Goal: Find specific page/section: Find specific page/section

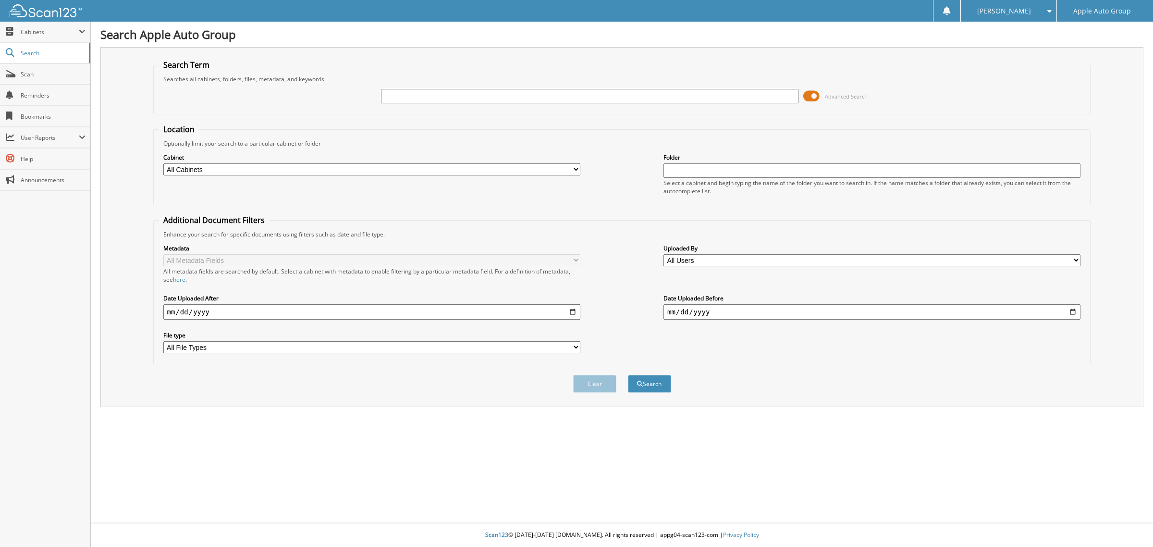
click at [442, 98] on input "text" at bounding box center [589, 96] width 417 height 14
type input "121718"
click at [628, 375] on button "Search" at bounding box center [649, 384] width 43 height 18
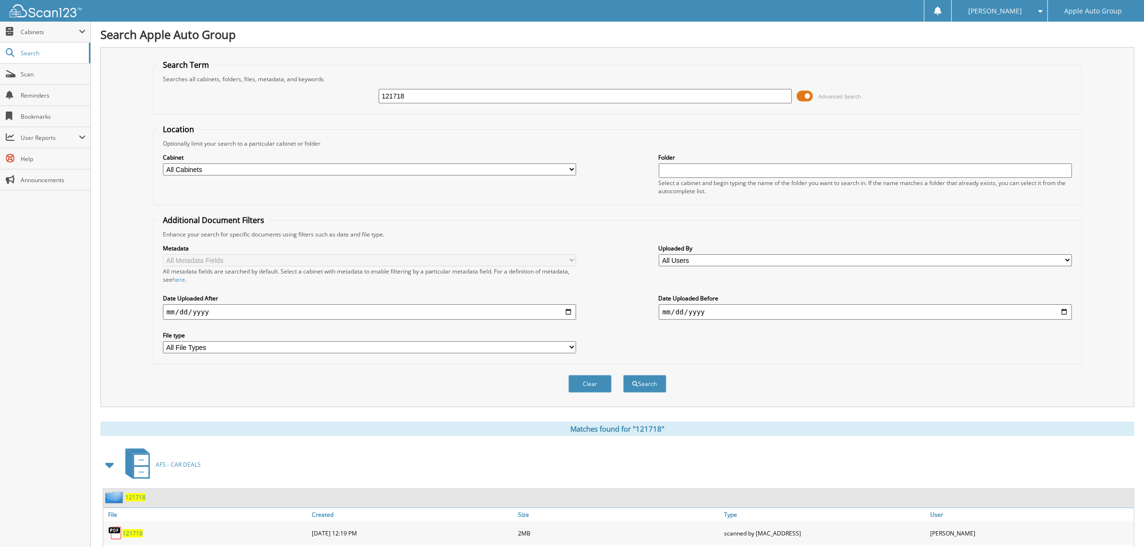
scroll to position [43, 0]
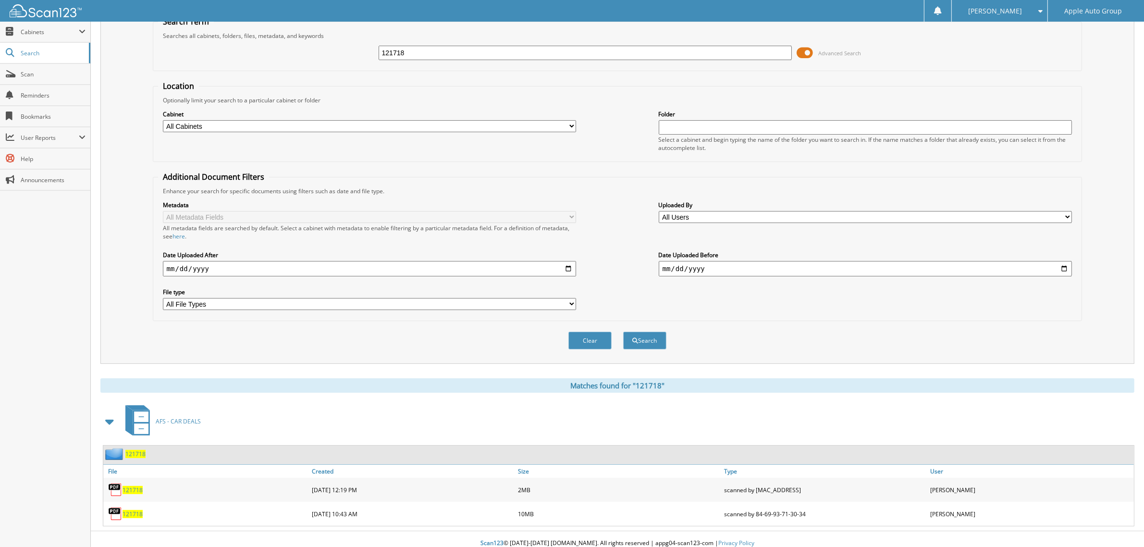
click at [131, 510] on span "121718" at bounding box center [132, 514] width 20 height 8
